Goal: Transaction & Acquisition: Purchase product/service

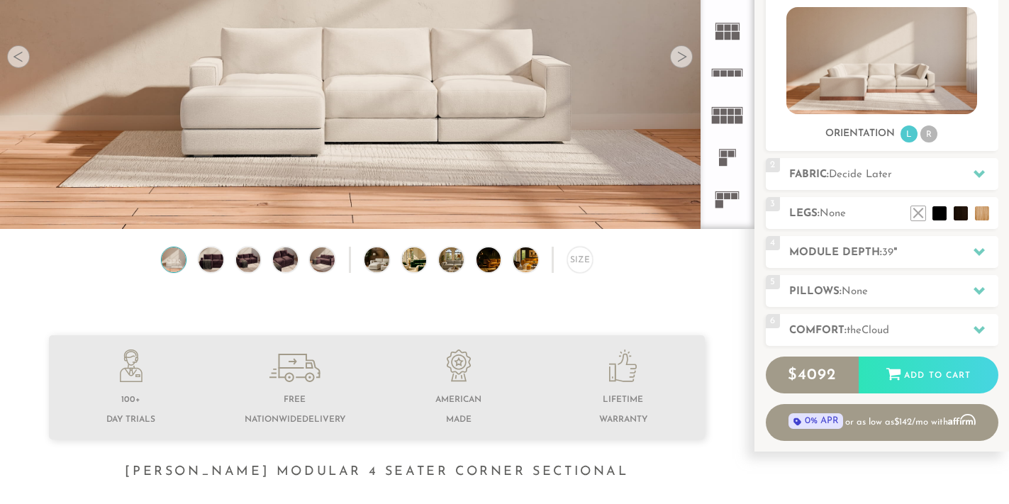
scroll to position [184, 0]
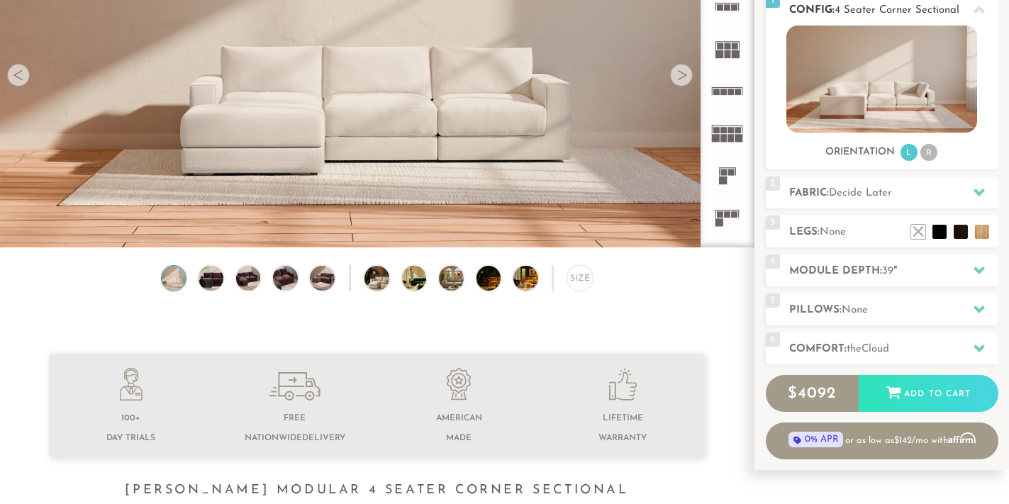
click at [928, 151] on li "R" at bounding box center [928, 152] width 17 height 17
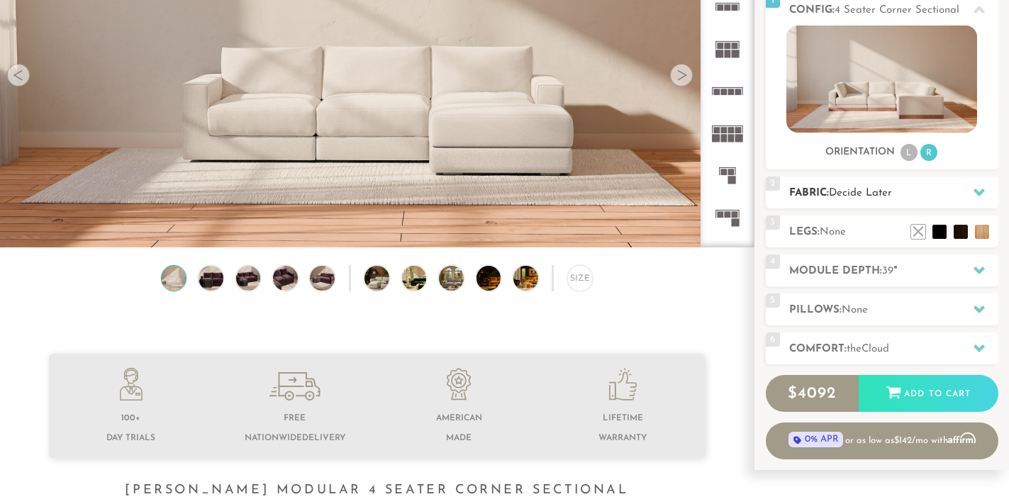
click at [942, 194] on h2 "Fabric: Decide Later" at bounding box center [893, 193] width 209 height 16
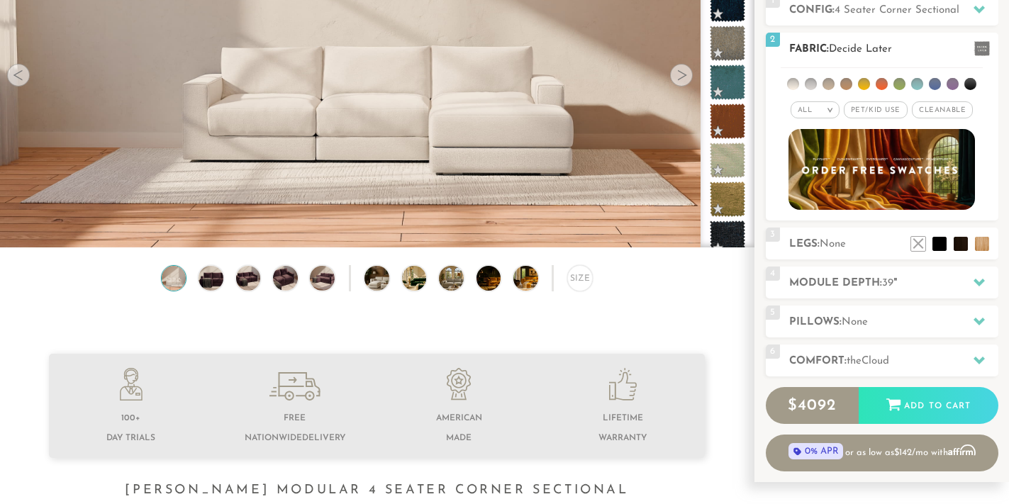
click at [883, 110] on span "Pet/Kid Use x" at bounding box center [876, 109] width 64 height 17
click at [937, 110] on span "Cleanable x" at bounding box center [947, 109] width 61 height 17
click at [936, 84] on li at bounding box center [935, 84] width 12 height 12
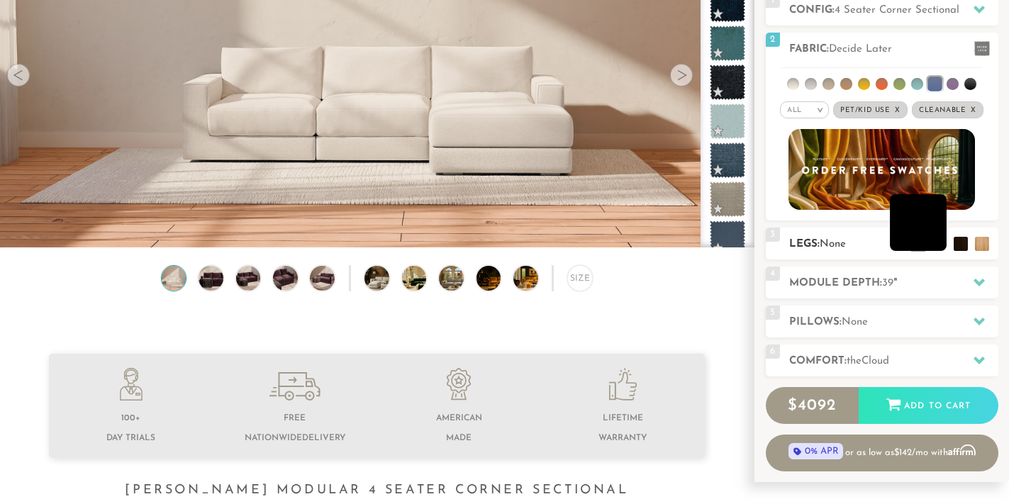
click at [934, 237] on li at bounding box center [918, 222] width 57 height 57
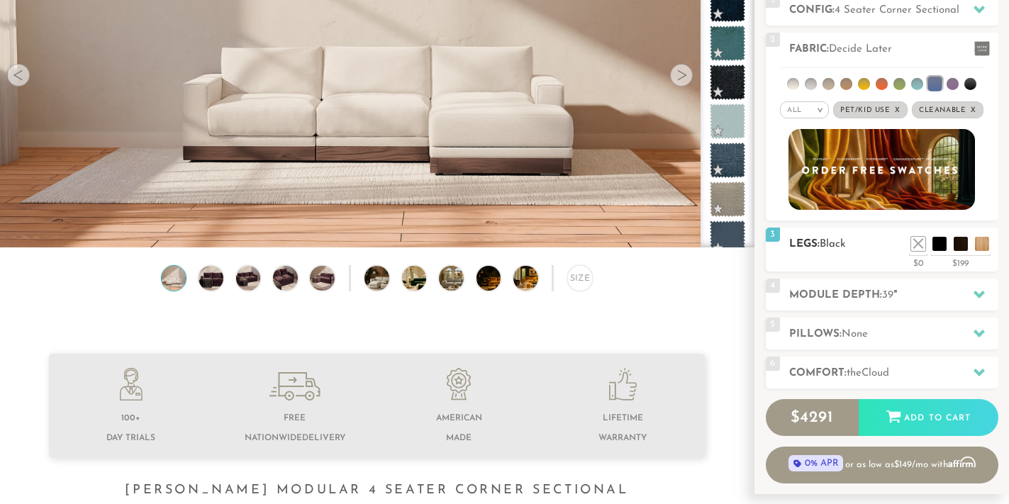
click at [970, 237] on ul at bounding box center [949, 240] width 85 height 21
click at [967, 239] on li at bounding box center [939, 222] width 57 height 57
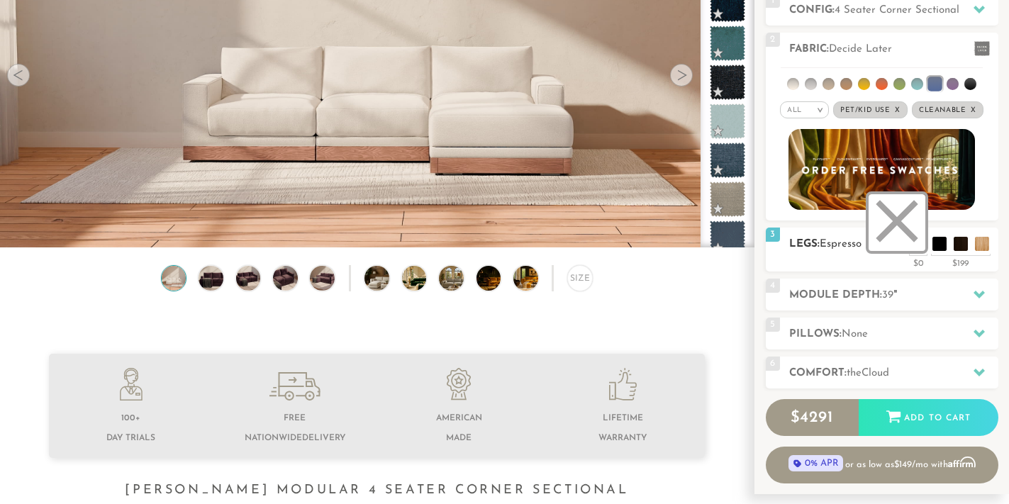
click at [917, 245] on li at bounding box center [896, 222] width 57 height 57
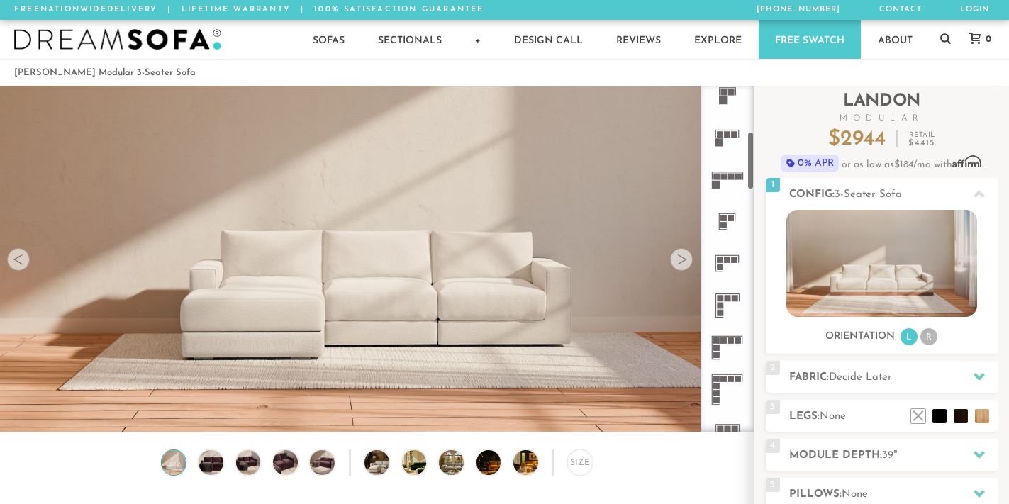
scroll to position [268, 0]
click at [727, 291] on rect at bounding box center [727, 290] width 24 height 1
